Goal: Obtain resource: Obtain resource

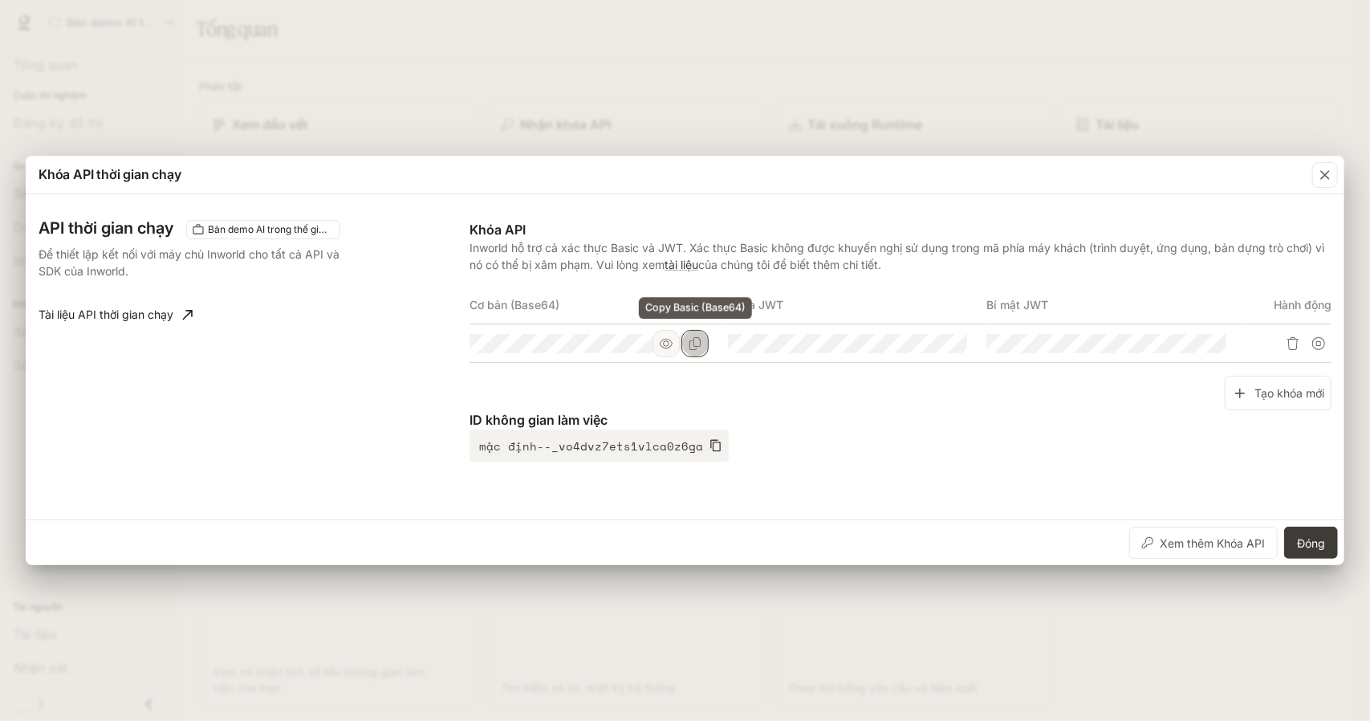
click at [692, 346] on icon "Sao chép cơ bản (Base64)" at bounding box center [695, 343] width 13 height 13
click at [698, 347] on icon "Sao chép cơ bản (Base64)" at bounding box center [695, 343] width 13 height 13
click at [699, 347] on icon "Sao chép cơ bản (Base64)" at bounding box center [695, 343] width 13 height 13
click at [274, 129] on div "Khóa API thời gian chạy API thời gian chạy Bản demo AI trong thế giới thực Để t…" at bounding box center [685, 360] width 1370 height 721
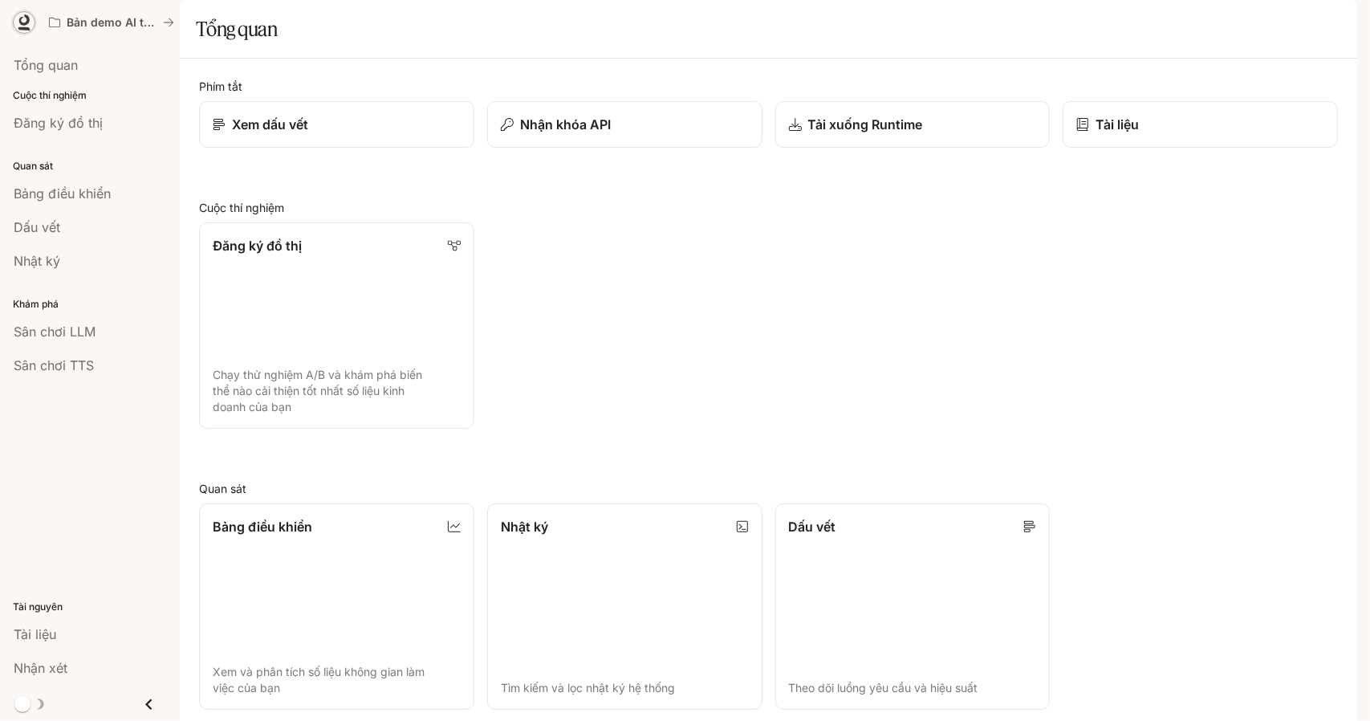
click at [18, 25] on icon at bounding box center [24, 22] width 16 height 16
click at [127, 198] on div "Bảng điều khiển" at bounding box center [90, 193] width 152 height 19
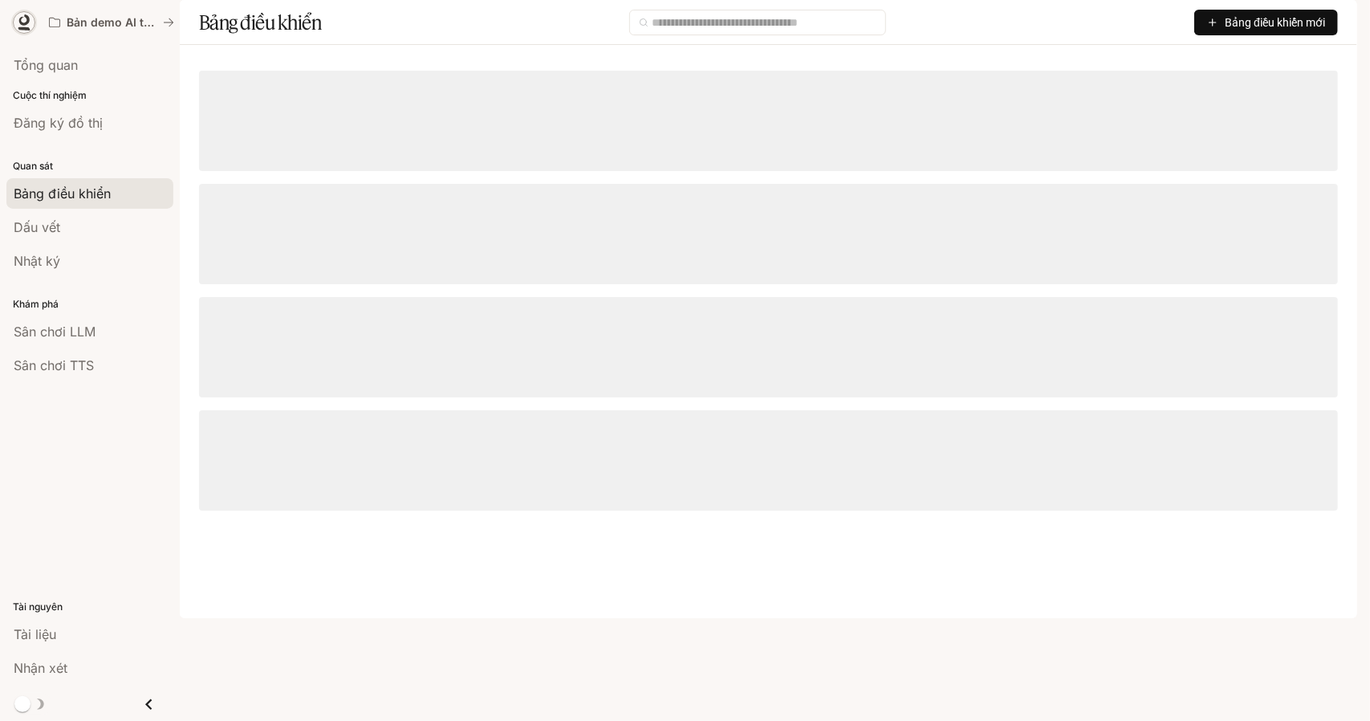
click at [24, 22] on icon at bounding box center [24, 22] width 16 height 16
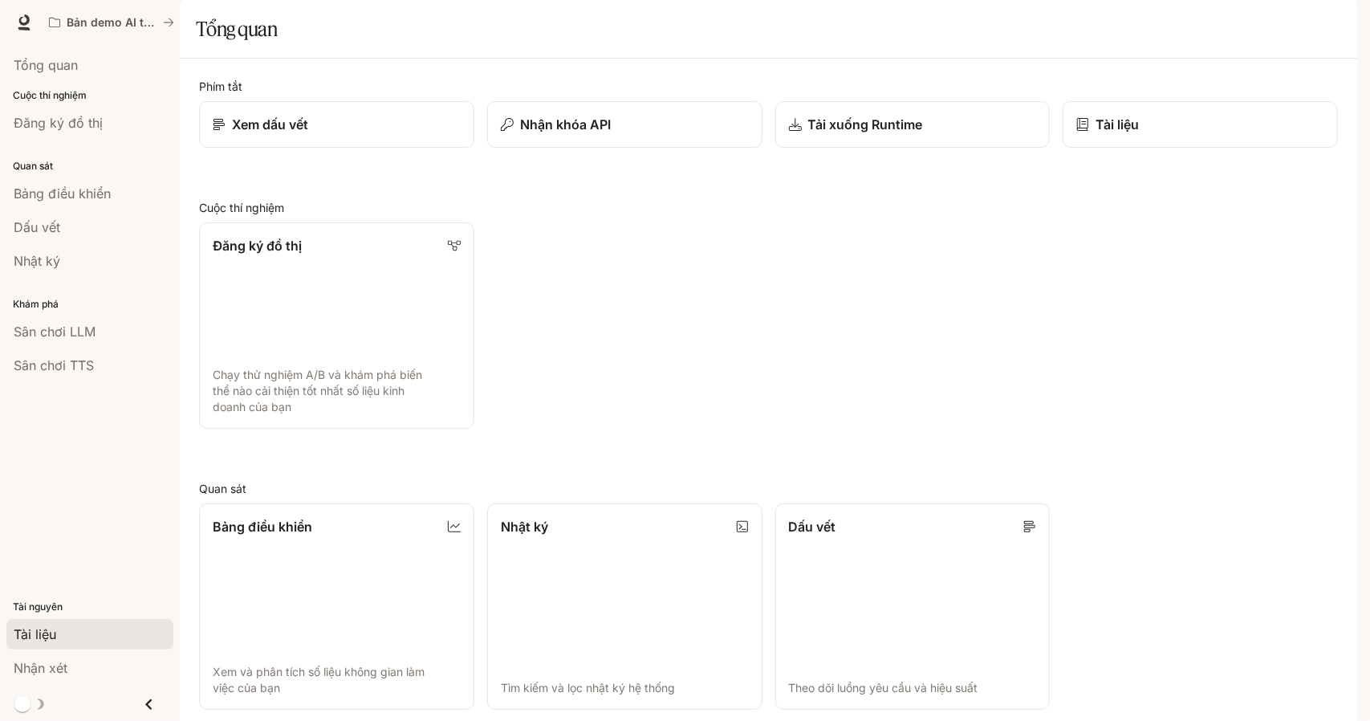
click at [75, 641] on div "Tài liệu" at bounding box center [90, 633] width 152 height 19
click at [603, 134] on p "Nhận khóa API" at bounding box center [563, 124] width 91 height 19
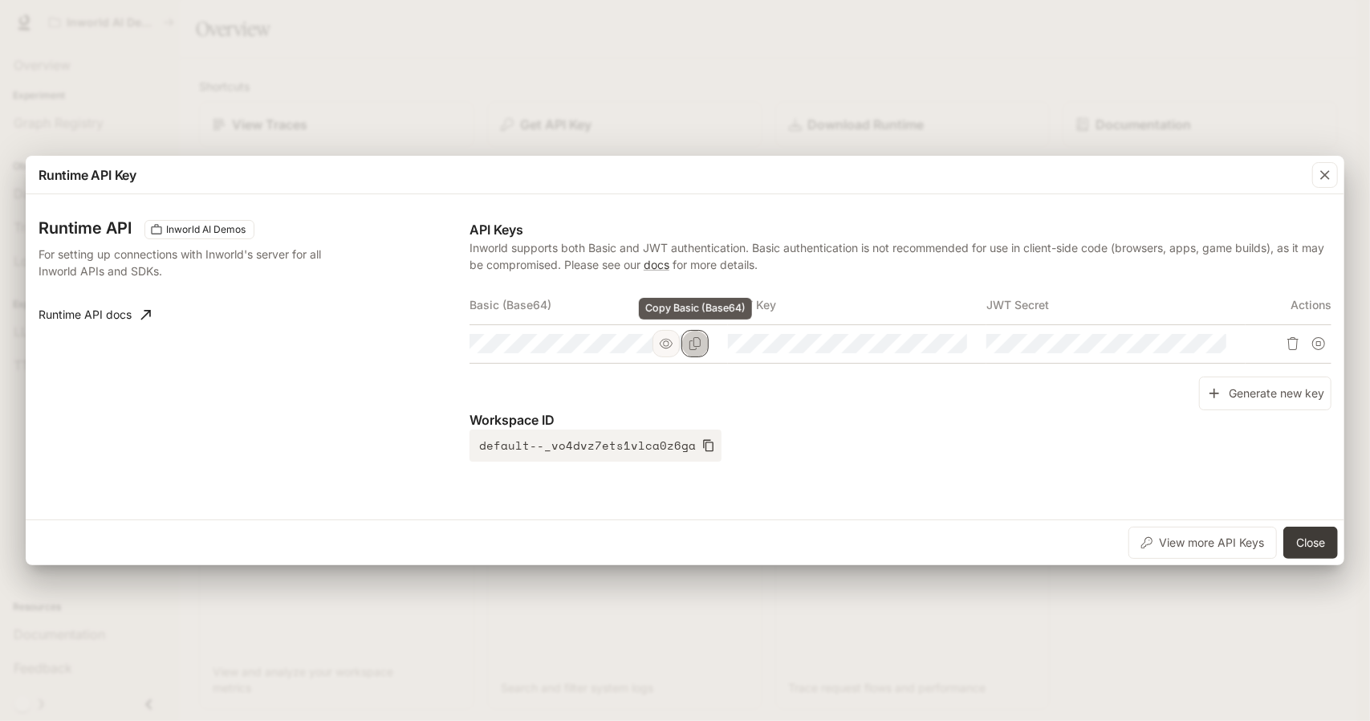
click at [690, 351] on button "Copy Basic (Base64)" at bounding box center [694, 343] width 27 height 27
click at [697, 347] on icon "Copy Basic (Base64)" at bounding box center [695, 343] width 13 height 13
click at [700, 347] on icon "Copy Basic (Base64)" at bounding box center [695, 343] width 13 height 13
